Goal: Check status: Check status

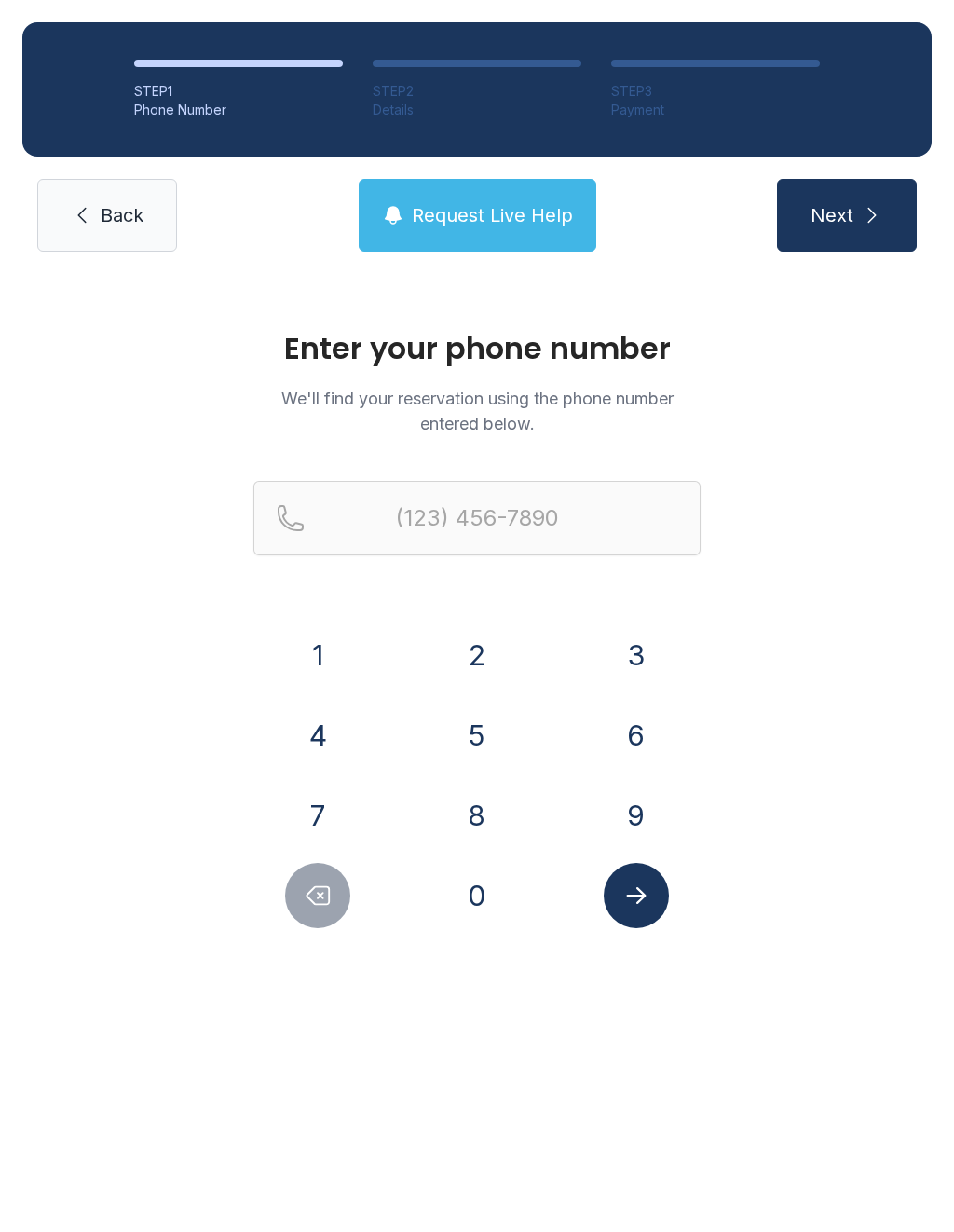
click at [630, 728] on button "6" at bounding box center [636, 735] width 65 height 65
click at [626, 667] on button "3" at bounding box center [636, 655] width 65 height 65
click at [486, 902] on button "0" at bounding box center [477, 895] width 65 height 65
click at [652, 652] on button "3" at bounding box center [636, 655] width 65 height 65
click at [301, 787] on button "7" at bounding box center [318, 815] width 65 height 65
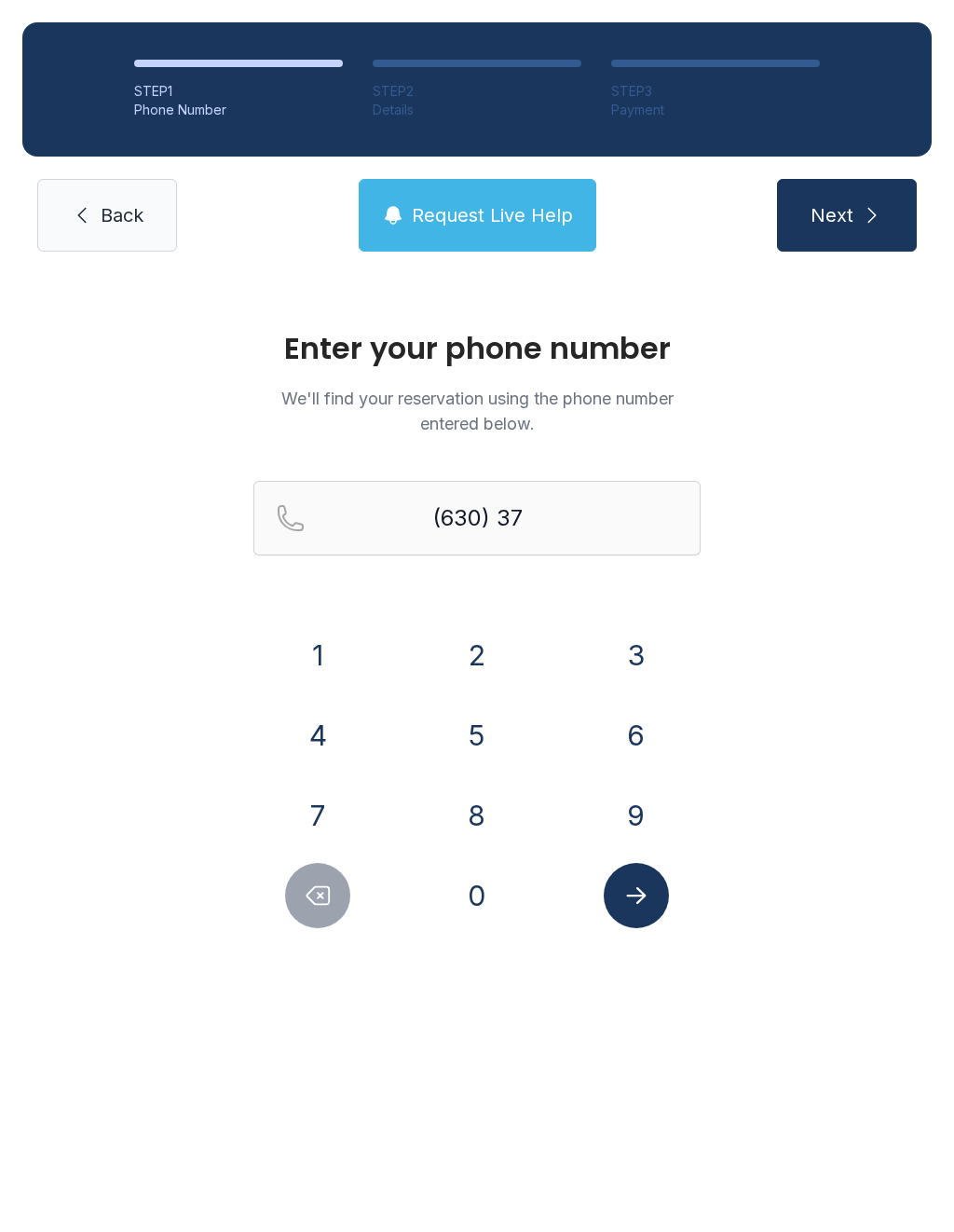
click at [638, 805] on button "9" at bounding box center [636, 815] width 65 height 65
click at [317, 728] on button "4" at bounding box center [318, 735] width 65 height 65
click at [477, 882] on button "0" at bounding box center [477, 895] width 65 height 65
click at [306, 809] on button "7" at bounding box center [318, 815] width 65 height 65
click at [322, 650] on button "1" at bounding box center [318, 655] width 65 height 65
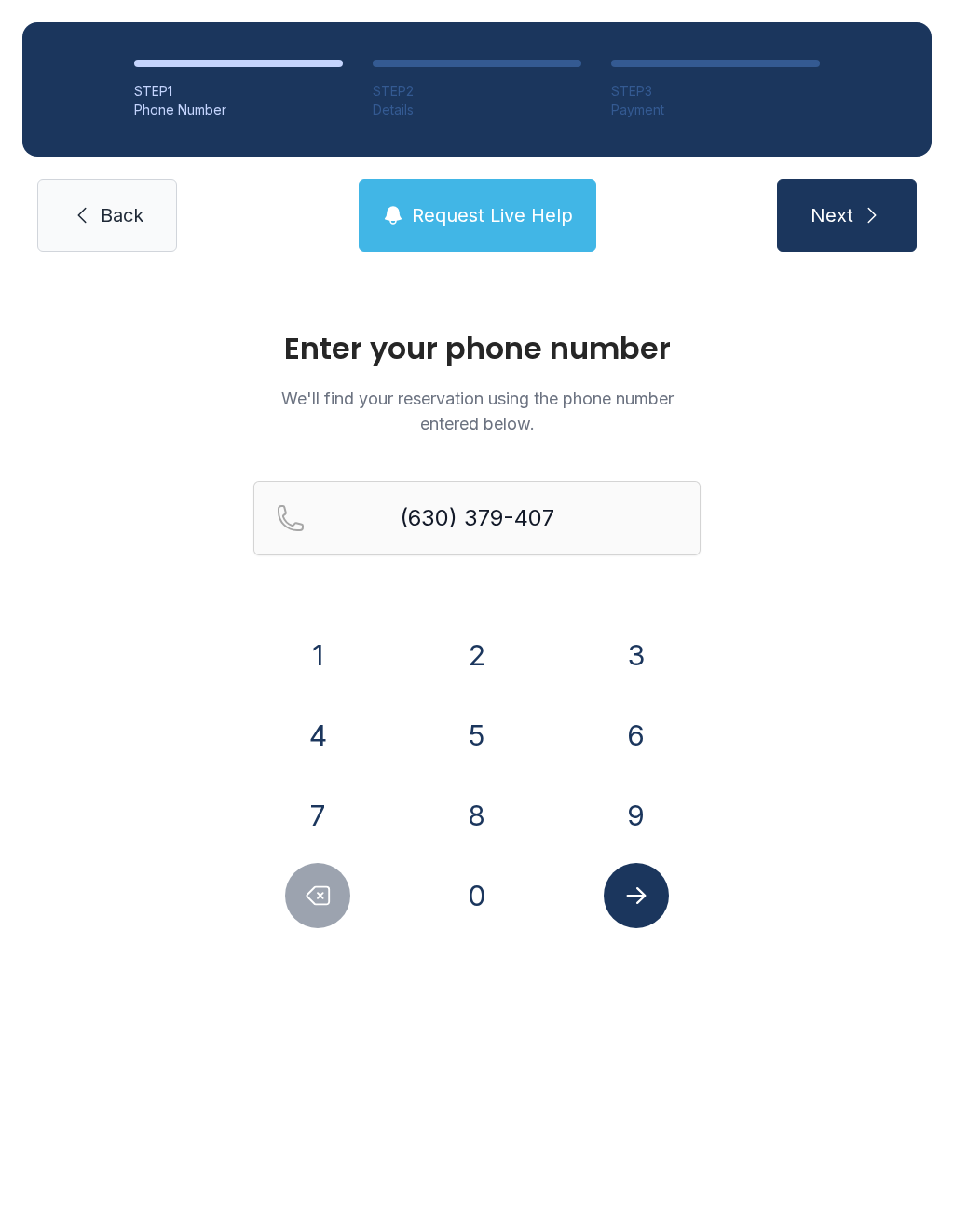
type input "[PHONE_NUMBER]"
click at [634, 912] on button "Submit lookup form" at bounding box center [636, 895] width 65 height 65
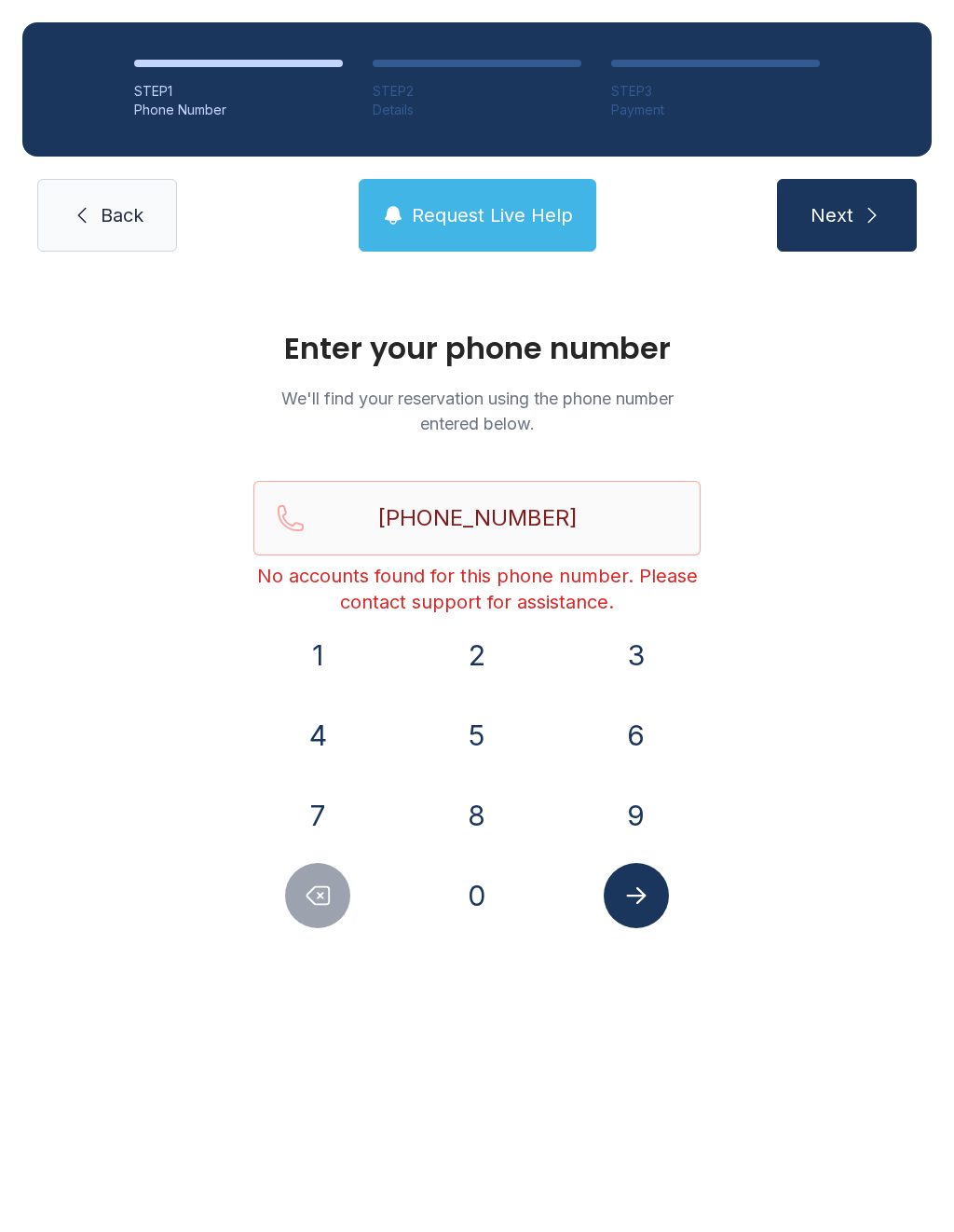
click at [647, 908] on icon "Submit lookup form" at bounding box center [636, 895] width 28 height 28
